Goal: Information Seeking & Learning: Learn about a topic

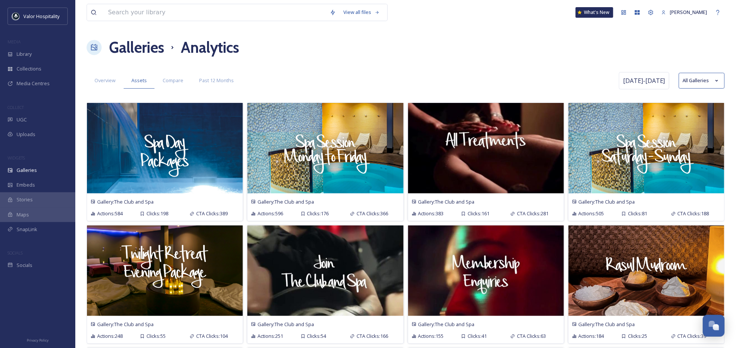
drag, startPoint x: 478, startPoint y: 63, endPoint x: 167, endPoint y: 19, distance: 314.7
click at [416, 84] on div "Overview Assets Compare Past 12 Months" at bounding box center [352, 80] width 531 height 15
click at [87, 78] on div "Overview" at bounding box center [105, 80] width 37 height 15
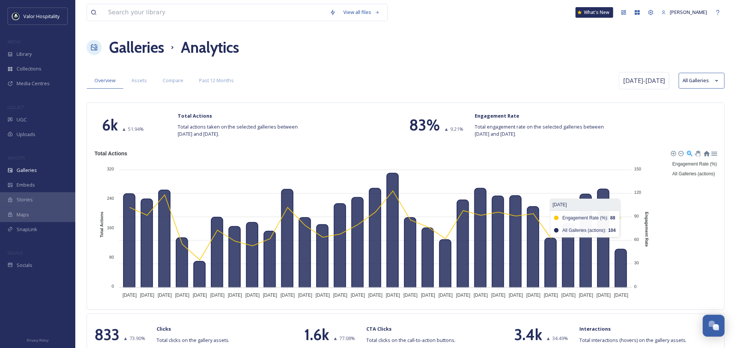
click at [672, 179] on div "Engagement Rate (%) All Galleries (actions)" at bounding box center [695, 168] width 49 height 20
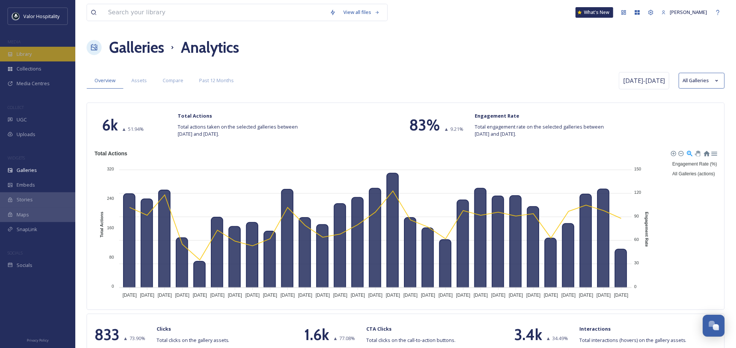
click at [32, 47] on div "Library" at bounding box center [37, 54] width 75 height 15
click at [642, 81] on span "Jul 22 - Aug 19" at bounding box center [644, 80] width 42 height 9
select select "6"
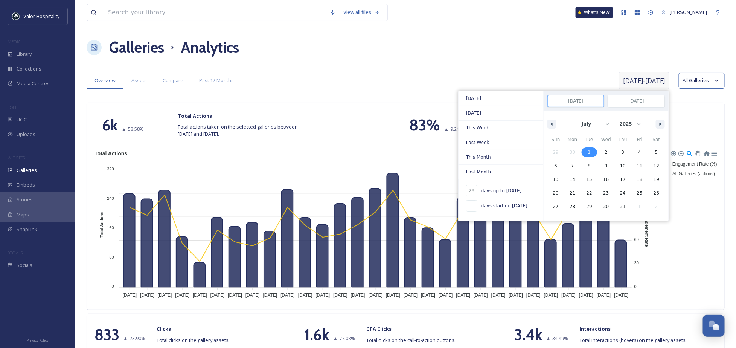
click at [591, 148] on span "1" at bounding box center [589, 152] width 17 height 10
type input "-"
type input "Jul 1, 2025"
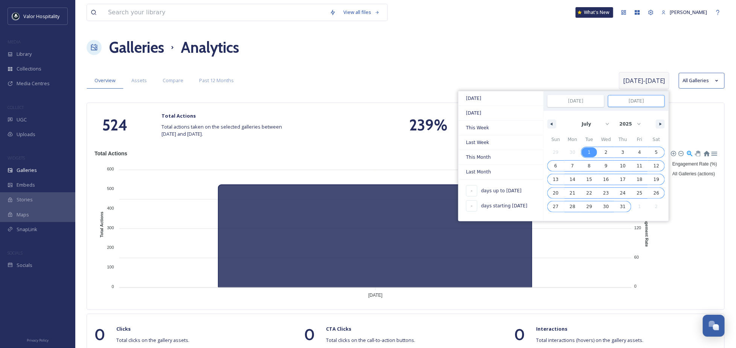
click at [622, 205] on span "31" at bounding box center [623, 207] width 6 height 14
type input "Jul 31, 2025"
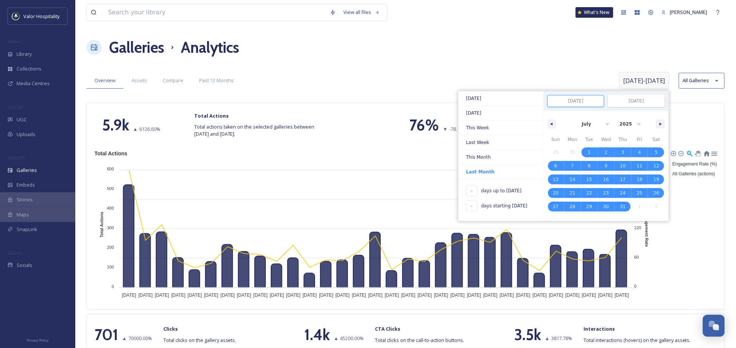
click at [629, 100] on input "Jul 31, 2025" at bounding box center [637, 100] width 56 height 11
click at [658, 124] on button "button" at bounding box center [660, 123] width 9 height 9
select select "7"
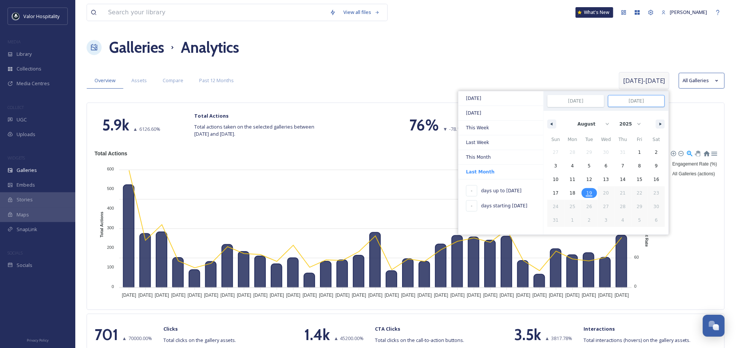
click at [594, 192] on span "19" at bounding box center [589, 193] width 17 height 10
type input "50"
type input "Aug 19, 2025"
select select "6"
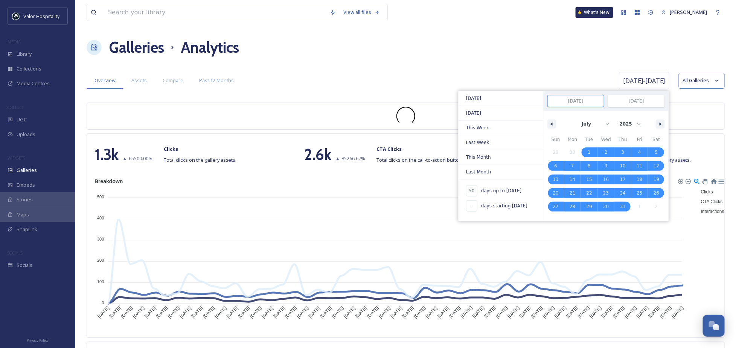
click at [372, 55] on div "Galleries Analytics" at bounding box center [406, 47] width 639 height 23
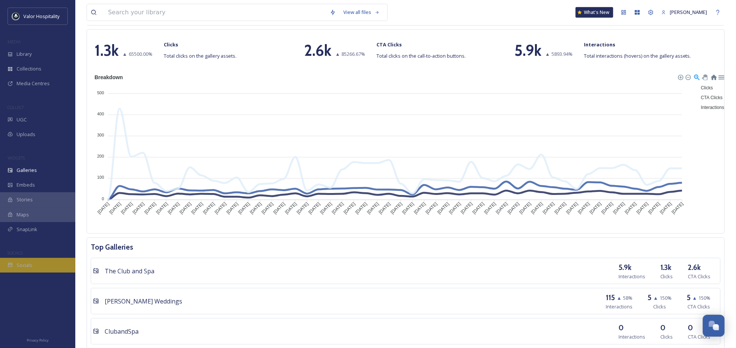
scroll to position [301, 0]
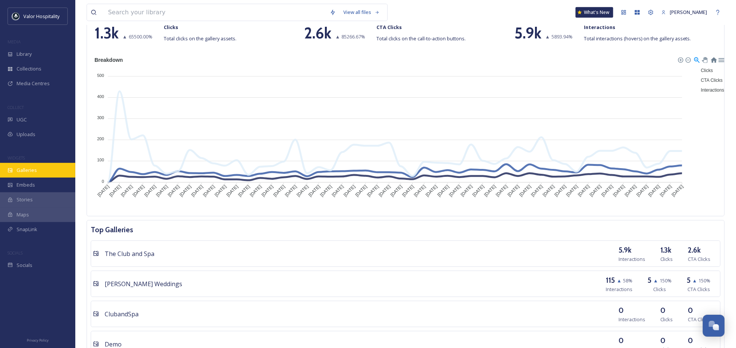
click at [46, 171] on div "Galleries" at bounding box center [37, 170] width 75 height 15
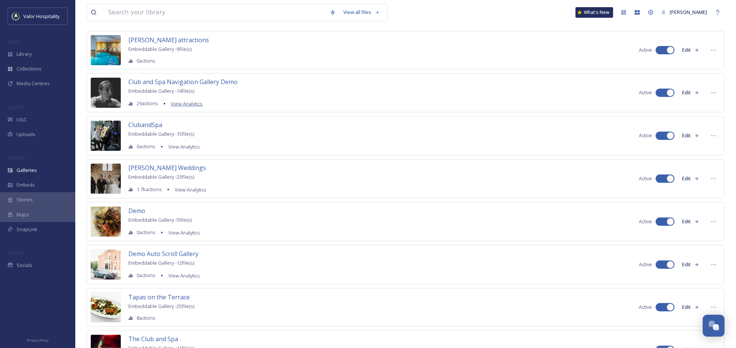
scroll to position [85, 0]
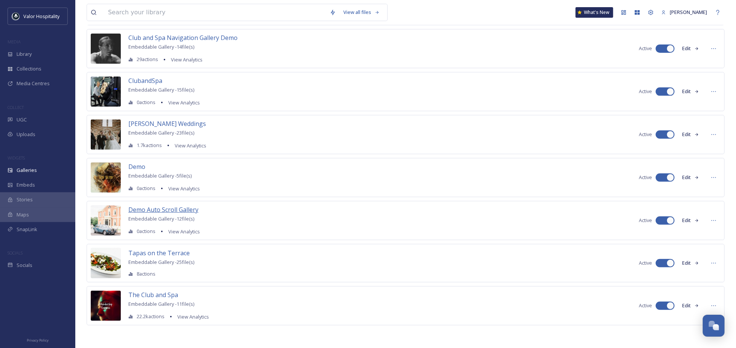
click at [168, 210] on span "Demo Auto Scroll Gallery" at bounding box center [163, 209] width 70 height 8
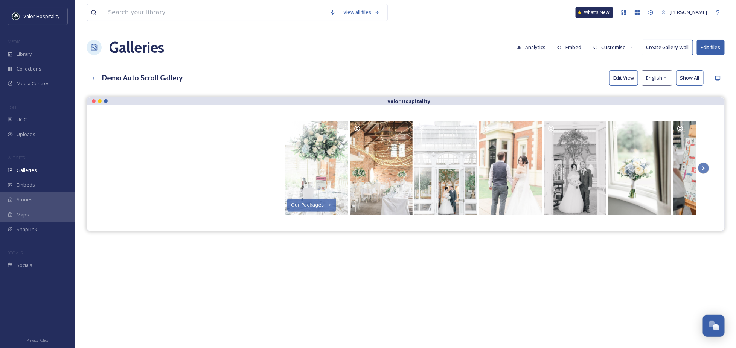
click at [612, 47] on button "Customise" at bounding box center [613, 47] width 49 height 15
click at [715, 88] on div "View all files What's New Ninar Elkak Galleries Analytics Embed Customise Creat…" at bounding box center [405, 228] width 661 height 456
click at [623, 50] on button "Customise" at bounding box center [613, 47] width 49 height 15
click at [484, 65] on div "View all files What's New Ninar Elkak Galleries Analytics Embed Customise Layou…" at bounding box center [405, 228] width 661 height 456
click at [704, 169] on icon at bounding box center [704, 168] width 3 height 4
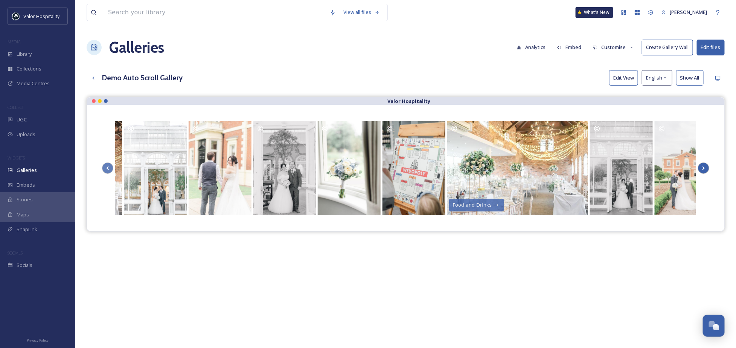
click at [704, 169] on icon at bounding box center [704, 168] width 3 height 4
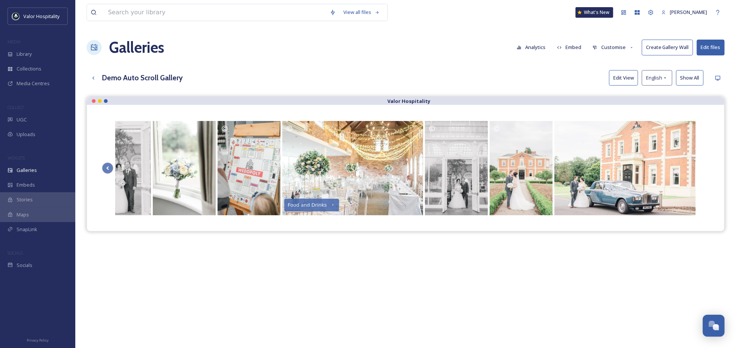
click at [704, 169] on div "Our Packages Food and Drinks" at bounding box center [406, 168] width 608 height 96
click at [381, 55] on div "Galleries Analytics Embed Customise Create Gallery Wall Edit files" at bounding box center [406, 47] width 639 height 23
click at [107, 168] on icon at bounding box center [108, 168] width 3 height 4
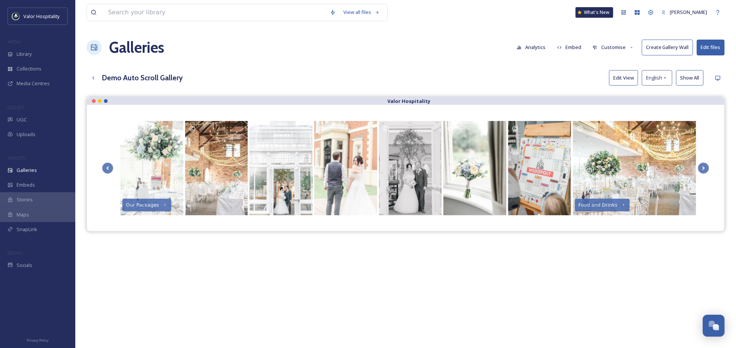
click at [361, 72] on div "Demo Auto Scroll Gallery Edit View English Show All" at bounding box center [406, 77] width 639 height 15
click at [591, 306] on div "Valor Hospitality Our Packages Food and Drinks" at bounding box center [406, 271] width 639 height 348
click at [276, 295] on div "Valor Hospitality Our Packages Food and Drinks" at bounding box center [406, 271] width 639 height 348
click at [262, 51] on div "Galleries Analytics Embed Customise Create Gallery Wall Edit files" at bounding box center [406, 47] width 639 height 23
click at [45, 51] on div "Library" at bounding box center [37, 54] width 75 height 15
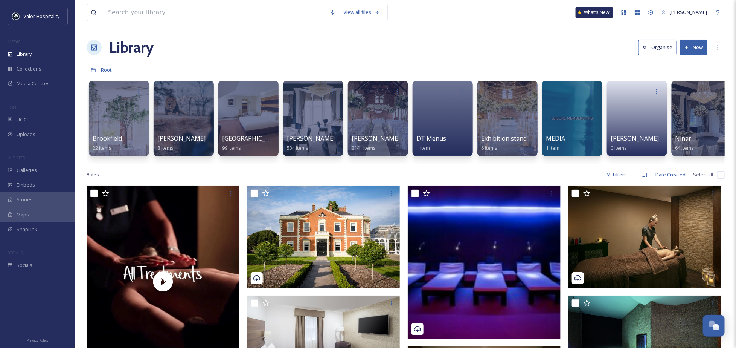
click at [359, 53] on div "Library Organise New" at bounding box center [406, 47] width 639 height 23
